Goal: Information Seeking & Learning: Check status

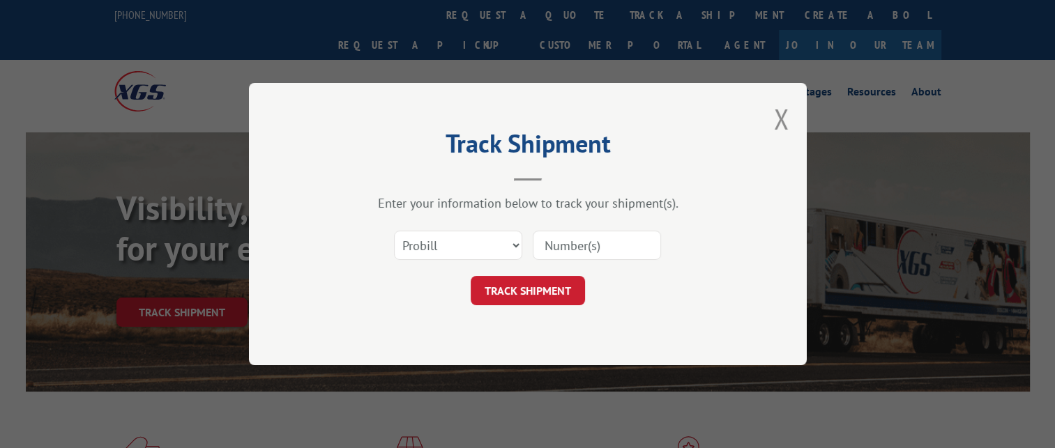
click at [593, 234] on input at bounding box center [597, 245] width 128 height 29
paste input "16571332"
type input "16571332"
click at [516, 292] on button "TRACK SHIPMENT" at bounding box center [528, 290] width 114 height 29
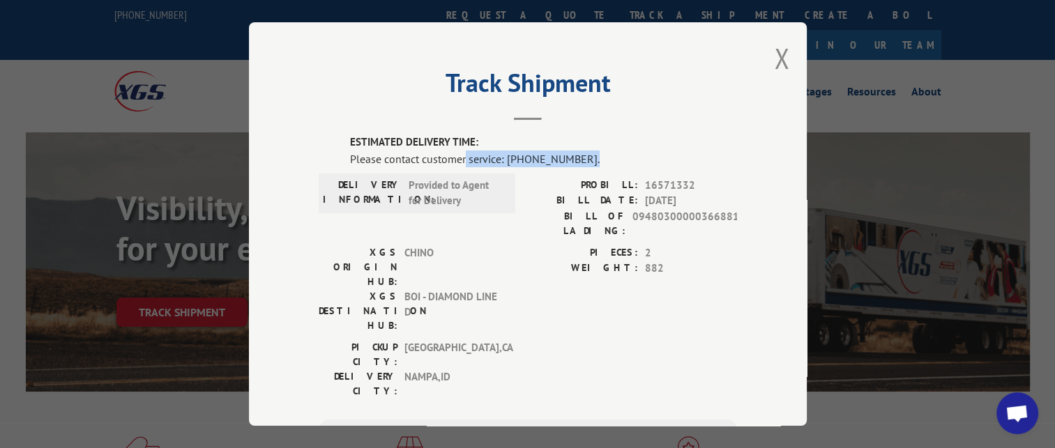
drag, startPoint x: 577, startPoint y: 152, endPoint x: 460, endPoint y: 152, distance: 117.2
click at [460, 152] on div "Please contact customer service: [PHONE_NUMBER]." at bounding box center [543, 159] width 387 height 17
drag, startPoint x: 460, startPoint y: 152, endPoint x: 513, endPoint y: 224, distance: 89.3
click at [513, 224] on div "DELIVERY INFORMATION: Provided to Agent for Delivery PROBILL: 16571332 BILL DAT…" at bounding box center [528, 212] width 418 height 68
drag, startPoint x: 587, startPoint y: 153, endPoint x: 553, endPoint y: 151, distance: 34.3
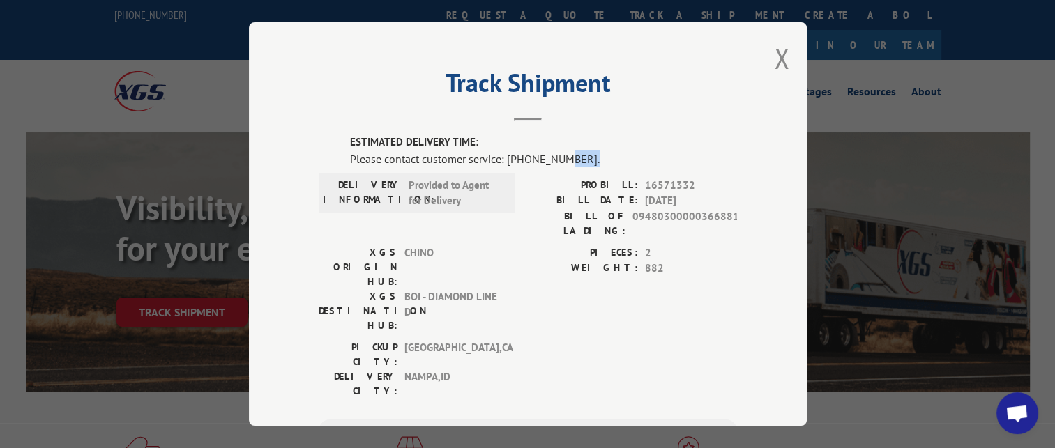
click at [553, 151] on div "Please contact customer service: [PHONE_NUMBER]." at bounding box center [543, 159] width 387 height 17
drag, startPoint x: 553, startPoint y: 151, endPoint x: 568, endPoint y: 183, distance: 36.2
click at [568, 183] on label "PROBILL:" at bounding box center [583, 186] width 110 height 16
drag, startPoint x: 585, startPoint y: 156, endPoint x: 534, endPoint y: 165, distance: 51.7
click at [534, 165] on div "Please contact customer service: [PHONE_NUMBER]." at bounding box center [543, 159] width 387 height 17
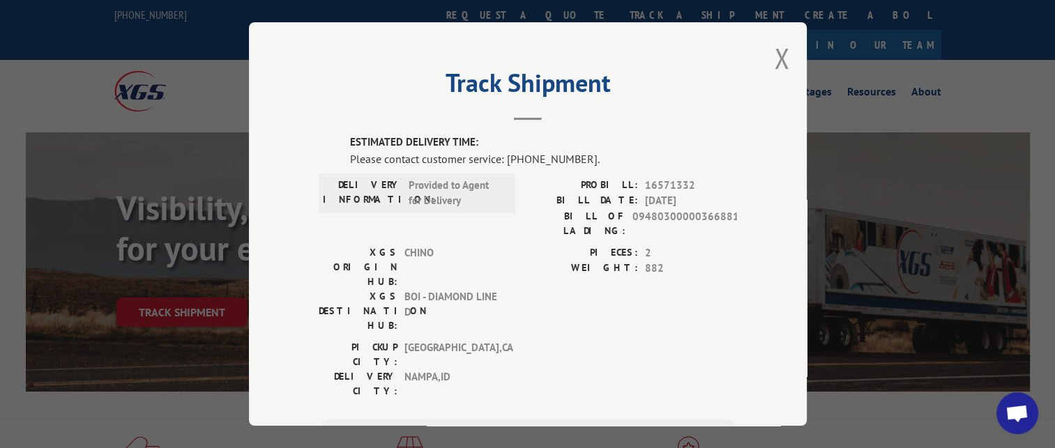
click at [583, 109] on header "Track Shipment" at bounding box center [528, 96] width 418 height 47
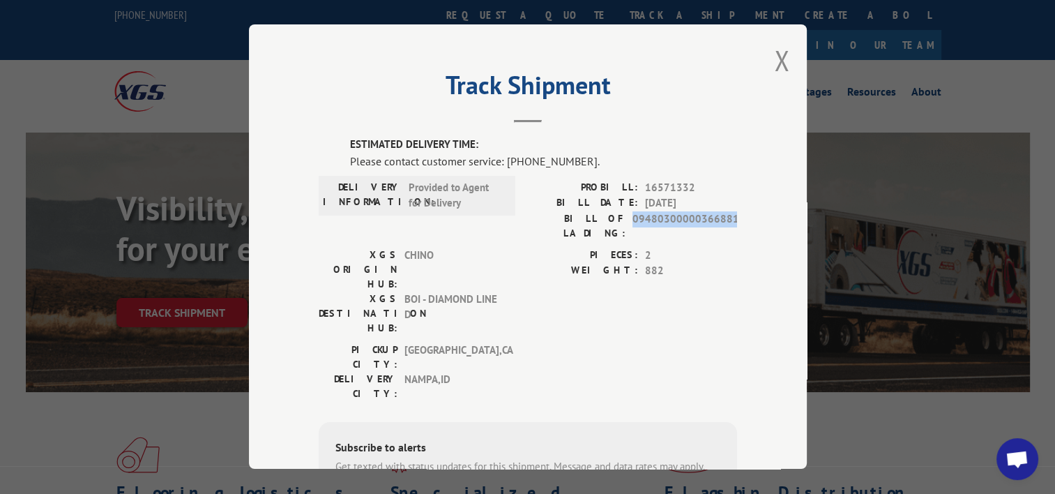
drag, startPoint x: 750, startPoint y: 231, endPoint x: 631, endPoint y: 230, distance: 120.0
click at [631, 230] on div "Track Shipment ESTIMATED DELIVERY TIME: Please contact customer service: [PHONE…" at bounding box center [528, 246] width 558 height 444
drag, startPoint x: 631, startPoint y: 230, endPoint x: 639, endPoint y: 231, distance: 8.4
click at [639, 231] on div "PROBILL: 16571332 BILL DATE: [DATE] BILL OF LADING: 09480300000366881" at bounding box center [632, 214] width 209 height 68
click at [654, 248] on span "2" at bounding box center [691, 256] width 92 height 16
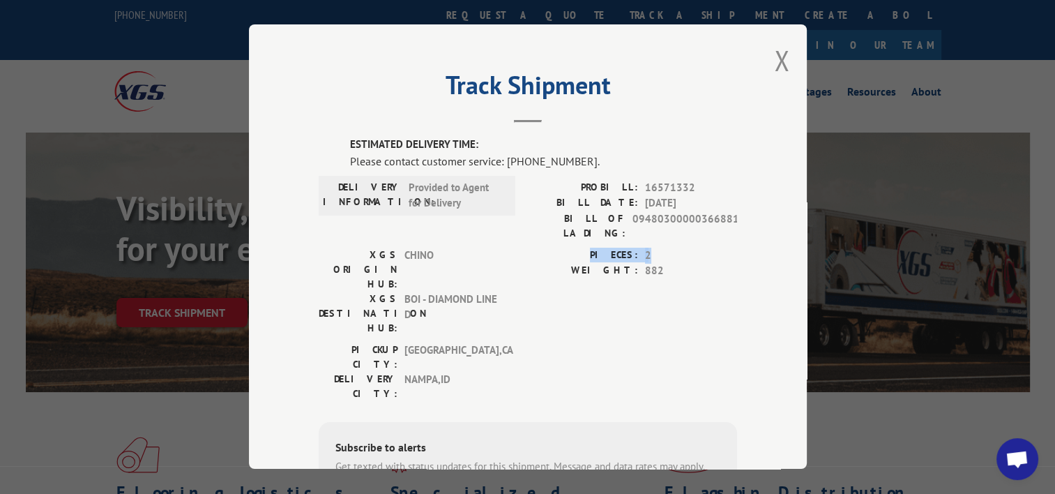
drag, startPoint x: 600, startPoint y: 240, endPoint x: 661, endPoint y: 239, distance: 61.4
click at [661, 248] on div "PIECES: 2" at bounding box center [632, 256] width 209 height 16
drag, startPoint x: 661, startPoint y: 239, endPoint x: 677, endPoint y: 261, distance: 26.9
click at [677, 263] on span "882" at bounding box center [691, 271] width 92 height 16
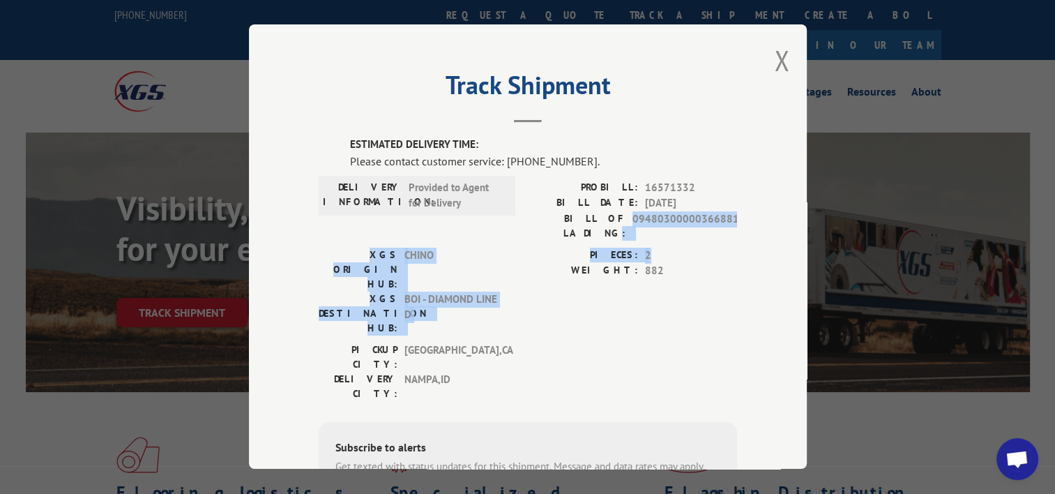
drag, startPoint x: 661, startPoint y: 237, endPoint x: 616, endPoint y: 223, distance: 47.4
click at [616, 223] on div "ESTIMATED DELIVERY TIME: Please contact customer service: [PHONE_NUMBER]. DELIV…" at bounding box center [528, 374] width 418 height 474
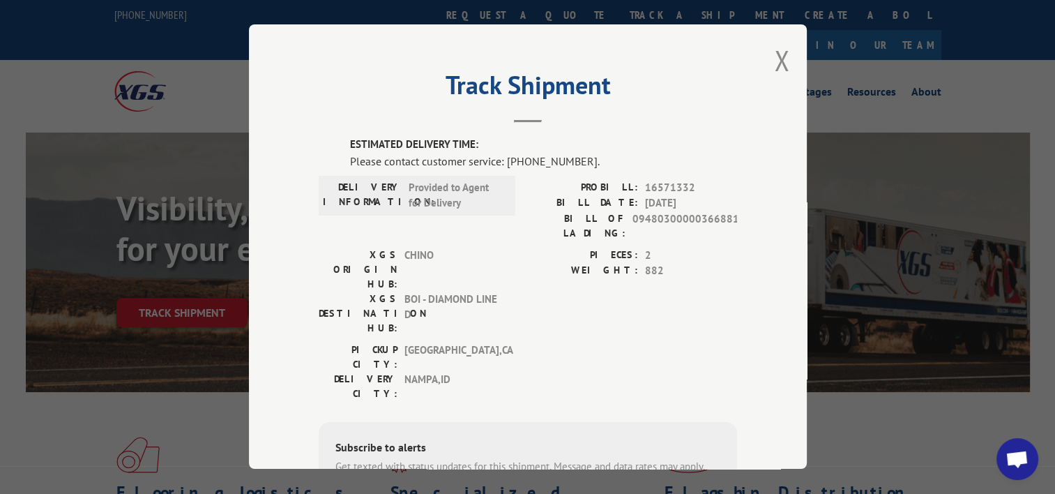
drag, startPoint x: 616, startPoint y: 223, endPoint x: 601, endPoint y: 252, distance: 32.8
click at [601, 263] on label "WEIGHT:" at bounding box center [583, 271] width 110 height 16
drag, startPoint x: 665, startPoint y: 182, endPoint x: 704, endPoint y: 183, distance: 39.8
click at [704, 183] on span "16571332" at bounding box center [691, 188] width 92 height 16
